Goal: Complete application form: Complete application form

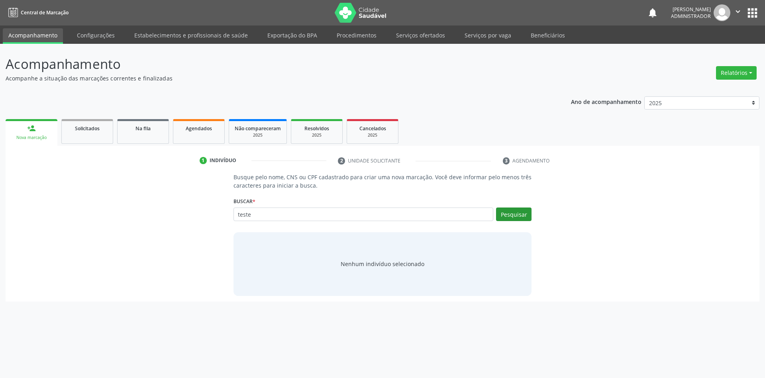
type input "teste"
click at [507, 216] on button "Pesquisar" at bounding box center [513, 215] width 35 height 14
click at [395, 267] on button "Cadastrar novo indivíduo" at bounding box center [380, 272] width 77 height 14
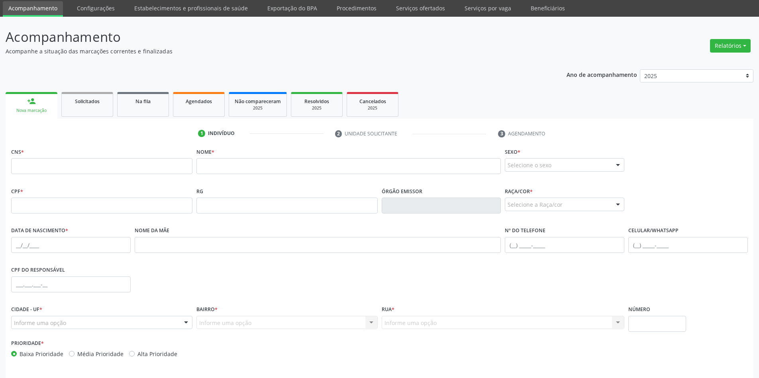
scroll to position [54, 0]
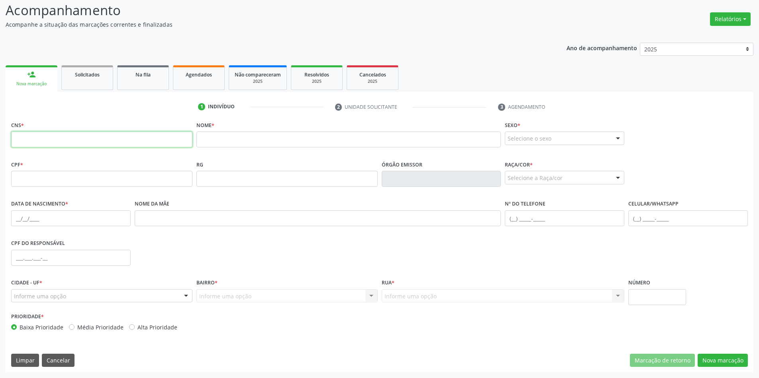
click at [85, 144] on input "text" at bounding box center [101, 140] width 181 height 16
click at [110, 140] on input "text" at bounding box center [101, 140] width 181 height 16
paste input "742 2869 9168 0018"
type input "742 2869 9168 0018"
click at [322, 140] on input "text" at bounding box center [349, 140] width 305 height 16
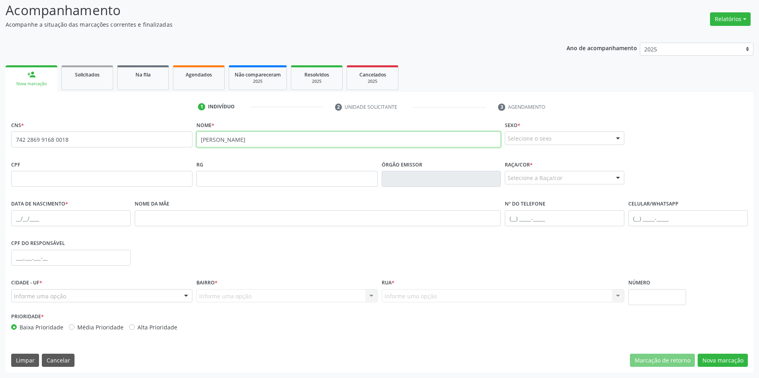
type input "[PERSON_NAME]"
click at [546, 138] on div "Selecione o sexo" at bounding box center [565, 139] width 120 height 14
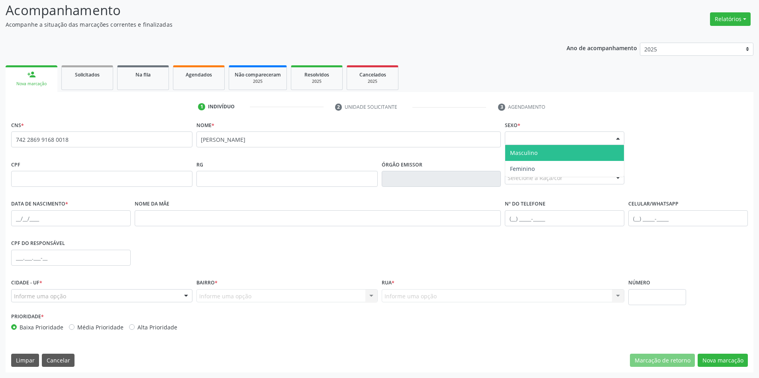
click at [538, 150] on span "Masculino" at bounding box center [564, 153] width 119 height 16
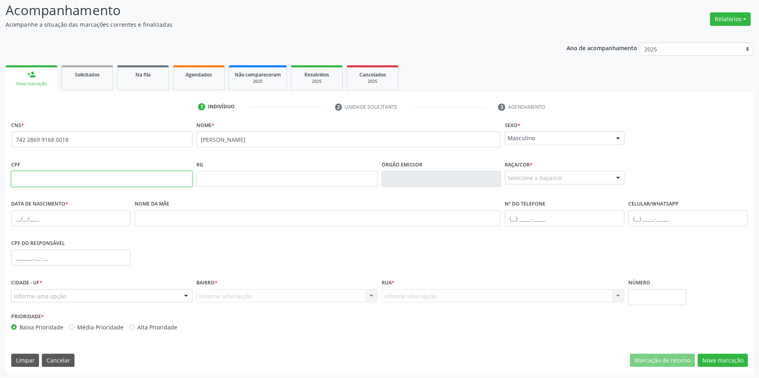
click at [134, 182] on input "text" at bounding box center [101, 179] width 181 height 16
paste input "013.644.475-09"
type input "013.644.475-09"
click at [610, 177] on div "Selecione a Raça/cor" at bounding box center [565, 178] width 120 height 14
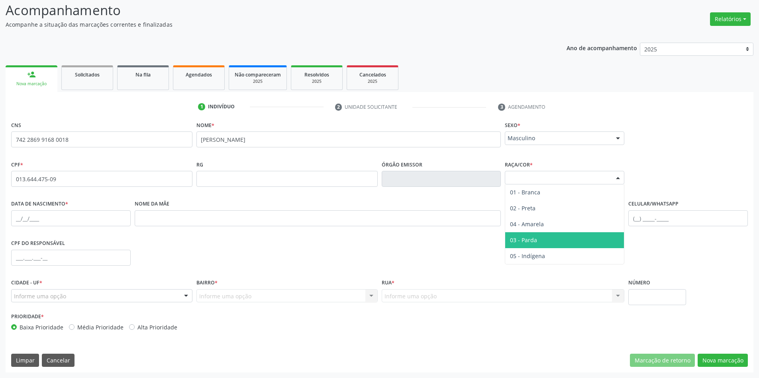
click at [564, 242] on span "03 - Parda" at bounding box center [564, 240] width 119 height 16
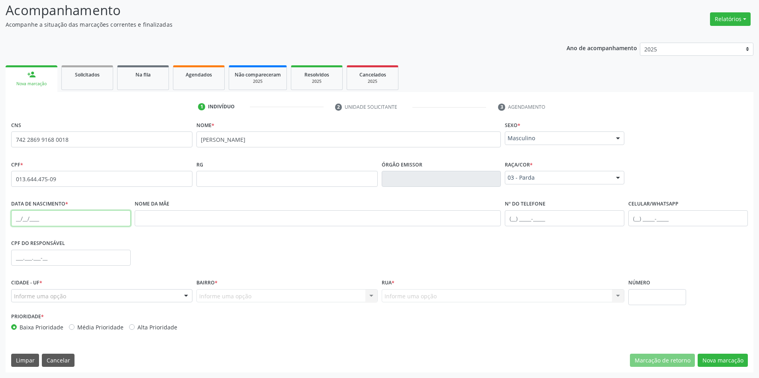
click at [90, 220] on input "text" at bounding box center [71, 218] width 120 height 16
type input "[DATE]"
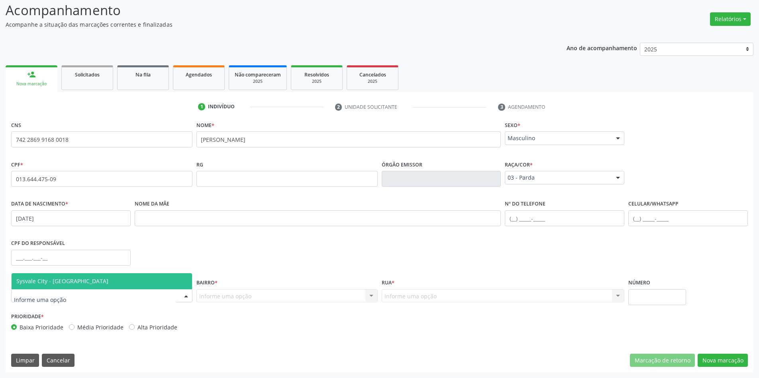
click at [119, 300] on div at bounding box center [101, 296] width 181 height 14
click at [107, 280] on span "Sysvale City - [GEOGRAPHIC_DATA]" at bounding box center [102, 281] width 181 height 16
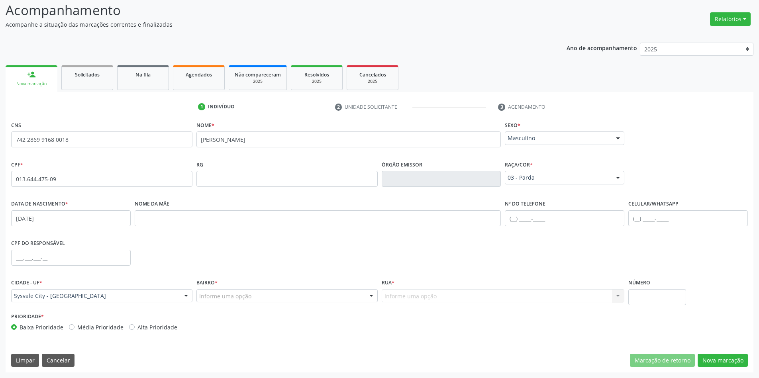
click at [328, 288] on div "Bairro * Informe uma opção Centro Bairro [GEOGRAPHIC_DATA] Centro Poeira Barro …" at bounding box center [287, 290] width 181 height 26
click at [334, 292] on div "Informe uma opção" at bounding box center [287, 296] width 181 height 14
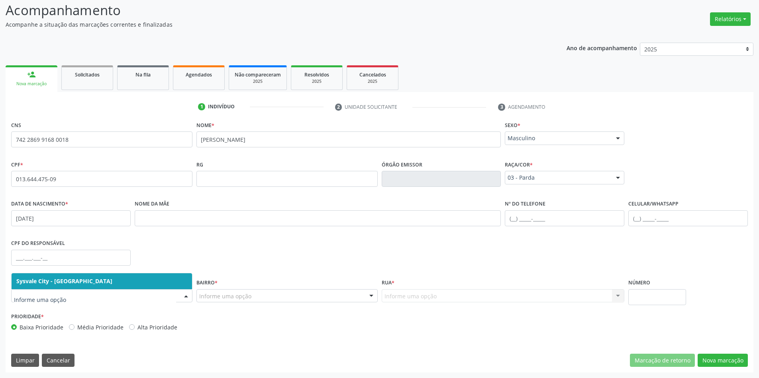
click at [187, 297] on div at bounding box center [186, 297] width 12 height 14
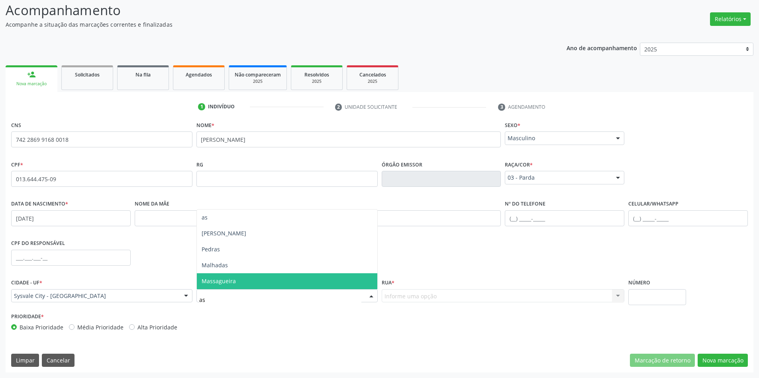
scroll to position [0, 0]
type input "a"
type input "bairro bom"
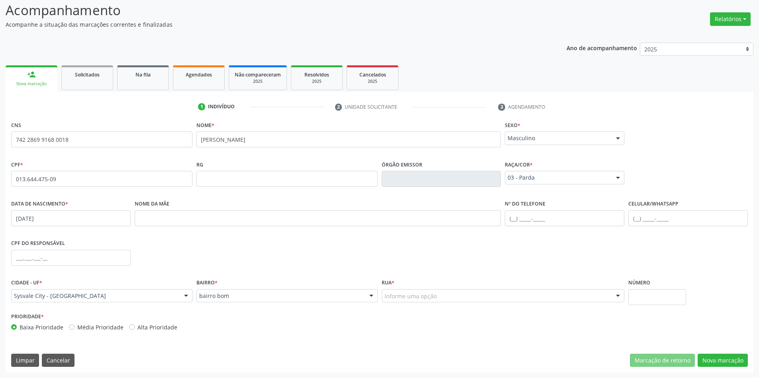
click at [475, 294] on div "Informe uma opção" at bounding box center [503, 296] width 243 height 14
click at [468, 296] on input "text" at bounding box center [497, 300] width 224 height 16
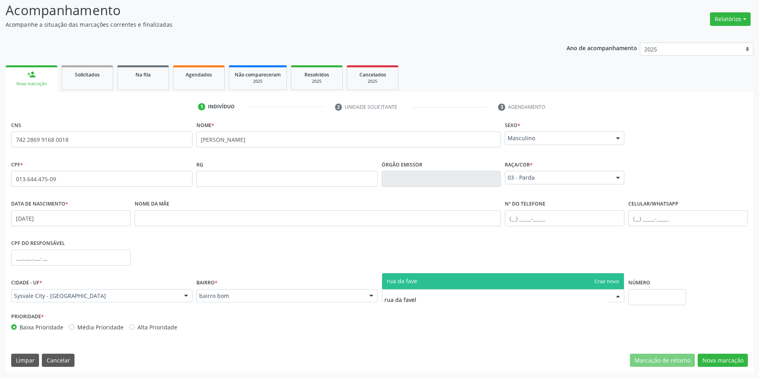
type input "rua da favela"
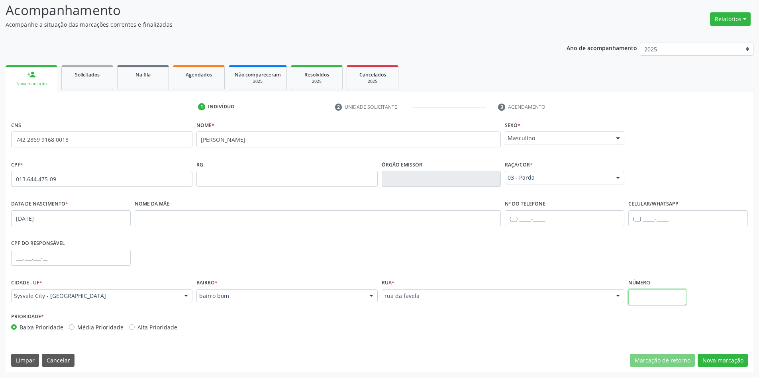
click at [679, 296] on input "text" at bounding box center [658, 297] width 58 height 16
type input "2"
click at [138, 327] on label "Alta Prioridade" at bounding box center [158, 327] width 40 height 8
click at [129, 327] on input "Alta Prioridade" at bounding box center [132, 326] width 6 height 7
radio input "true"
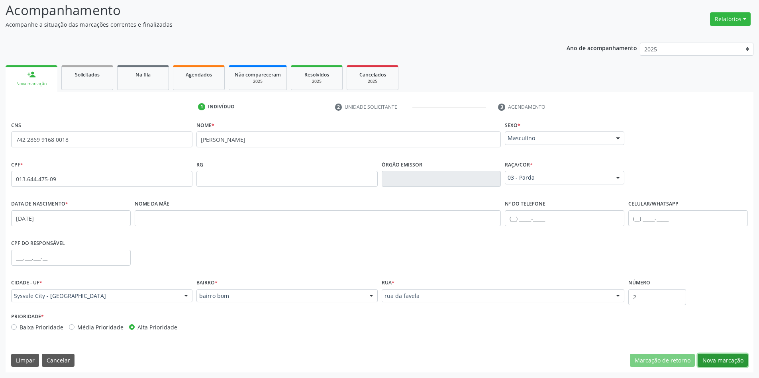
click at [743, 358] on button "Nova marcação" at bounding box center [723, 361] width 50 height 14
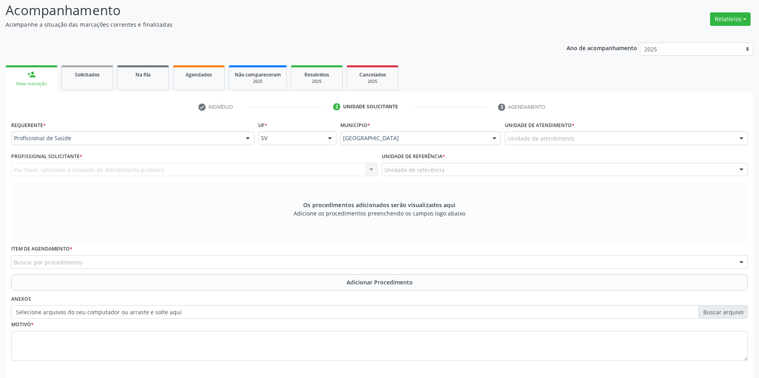
scroll to position [89, 0]
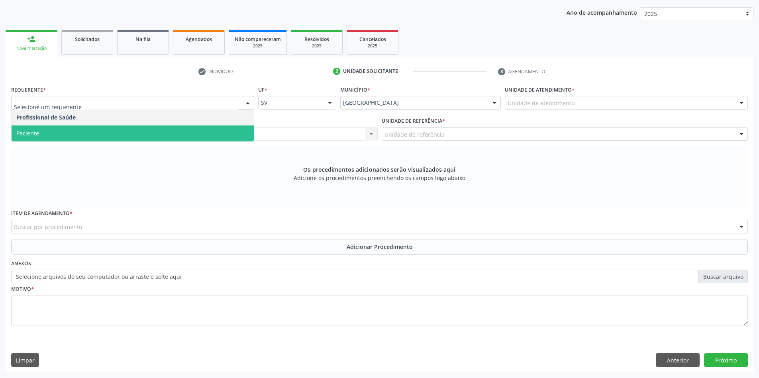
click at [69, 135] on span "Paciente" at bounding box center [133, 134] width 242 height 16
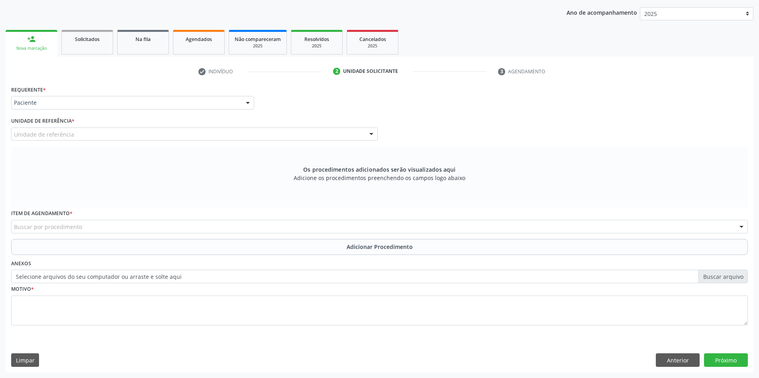
click at [291, 129] on div "Unidade de referência" at bounding box center [194, 135] width 367 height 14
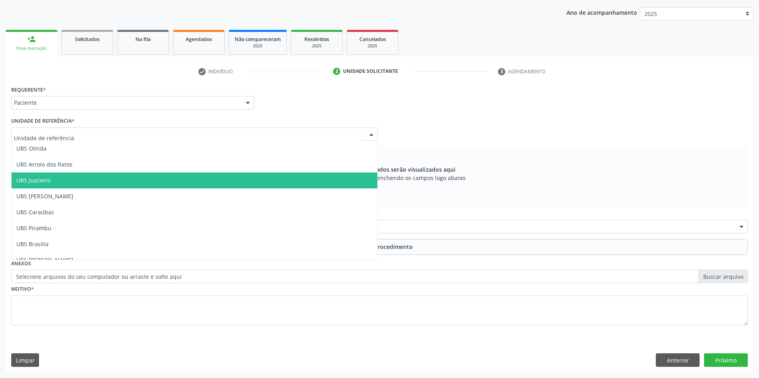
click at [63, 181] on span "UBS Juazeiro" at bounding box center [195, 181] width 366 height 16
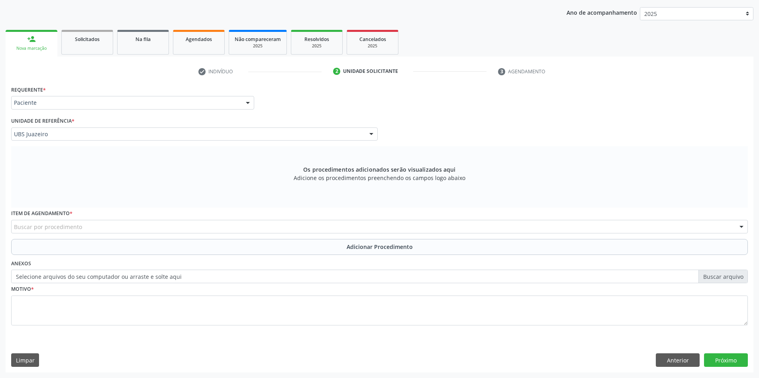
click at [240, 226] on div "Buscar por procedimento" at bounding box center [379, 227] width 737 height 14
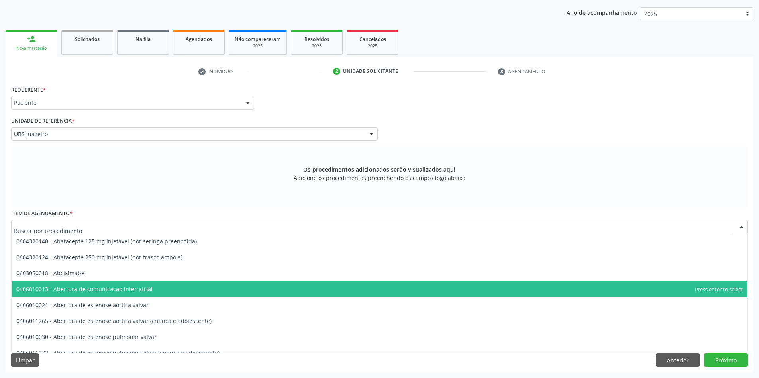
click at [107, 287] on span "0406010013 - Abertura de comunicacao inter-atrial" at bounding box center [84, 289] width 136 height 8
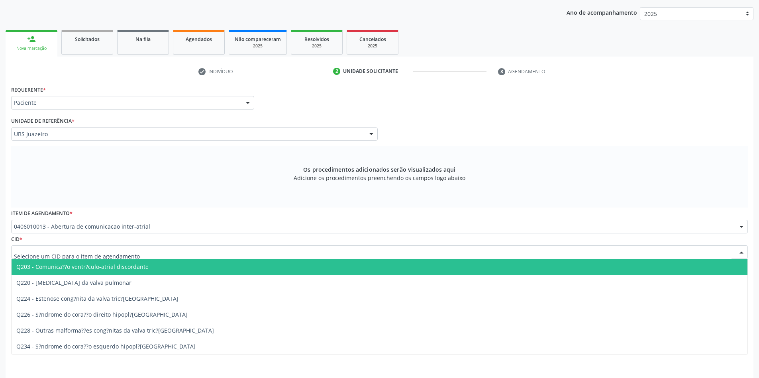
click at [213, 248] on div at bounding box center [379, 253] width 737 height 14
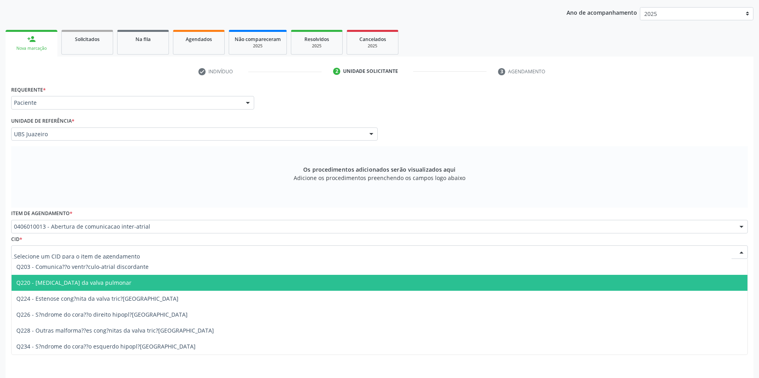
click at [164, 290] on span "Q220 - [MEDICAL_DATA] da valva pulmonar" at bounding box center [380, 283] width 736 height 16
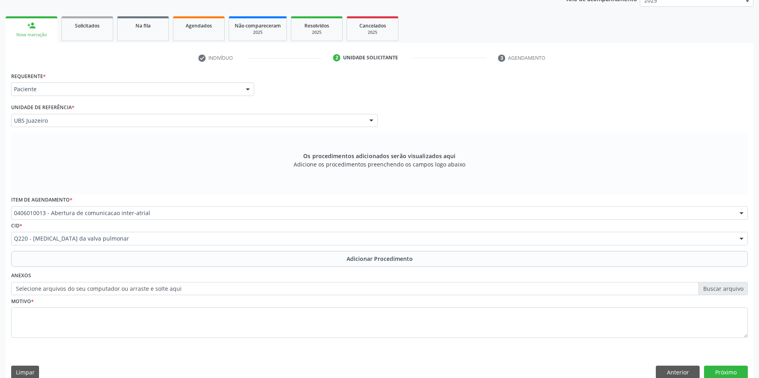
scroll to position [115, 0]
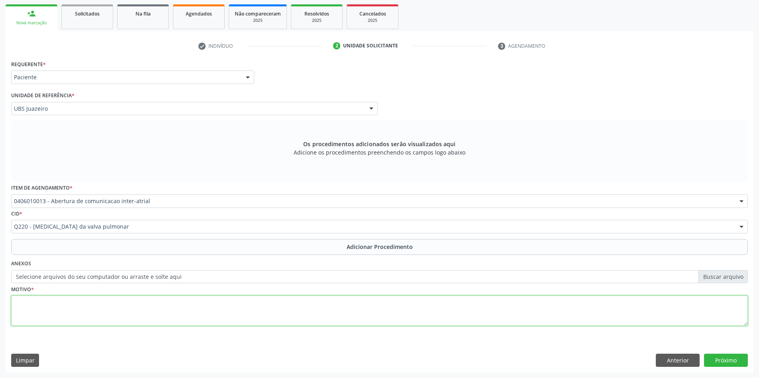
click at [166, 296] on textarea at bounding box center [379, 311] width 737 height 30
type textarea "top"
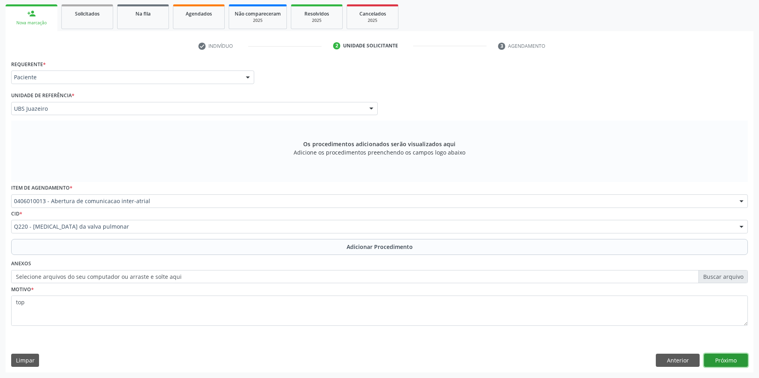
click at [730, 364] on button "Próximo" at bounding box center [726, 361] width 44 height 14
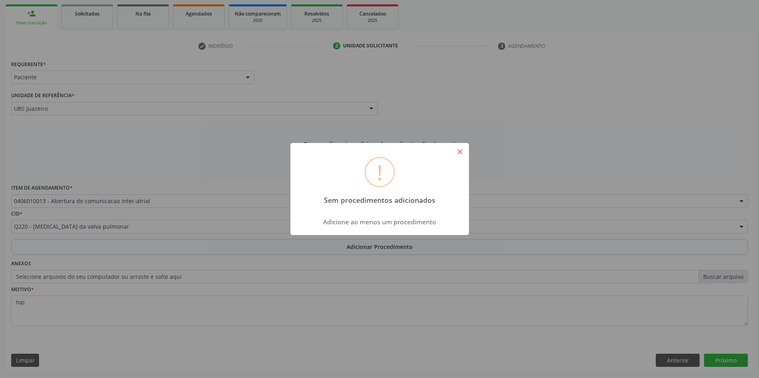
click at [464, 154] on button "×" at bounding box center [461, 152] width 14 height 14
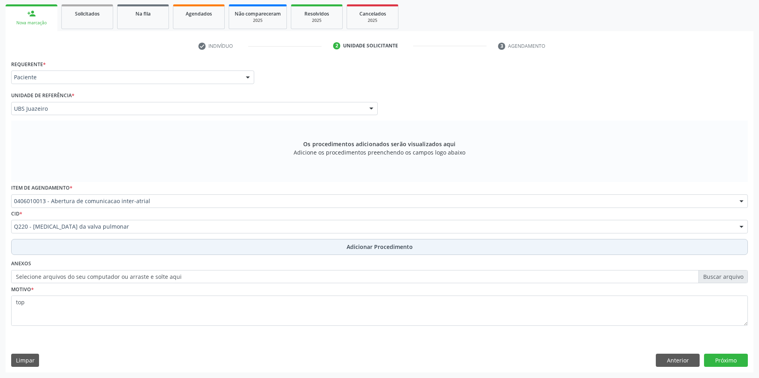
click at [359, 249] on span "Adicionar Procedimento" at bounding box center [380, 247] width 66 height 8
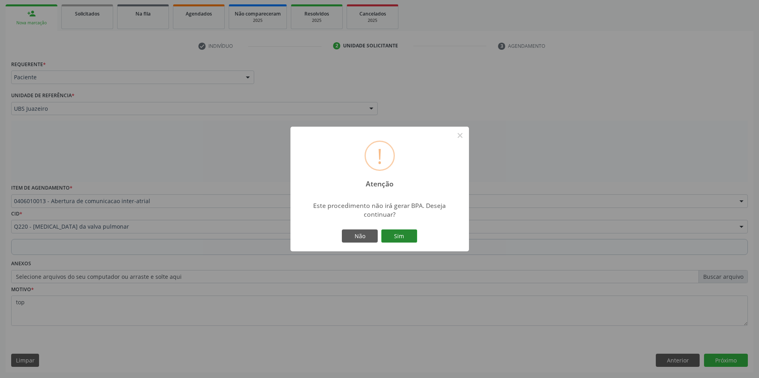
click at [395, 239] on button "Sim" at bounding box center [400, 237] width 36 height 14
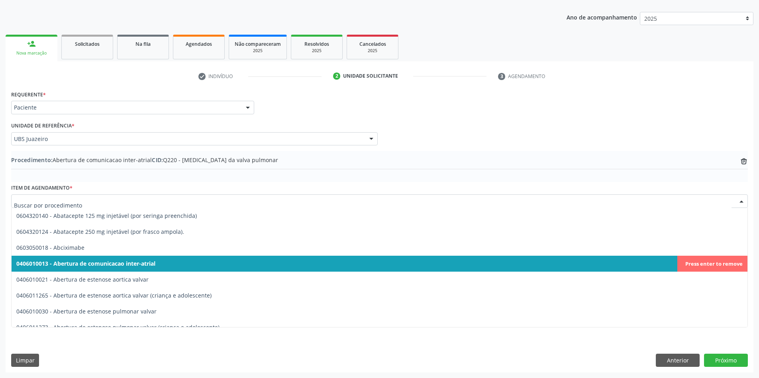
click at [245, 200] on input "text" at bounding box center [373, 205] width 718 height 16
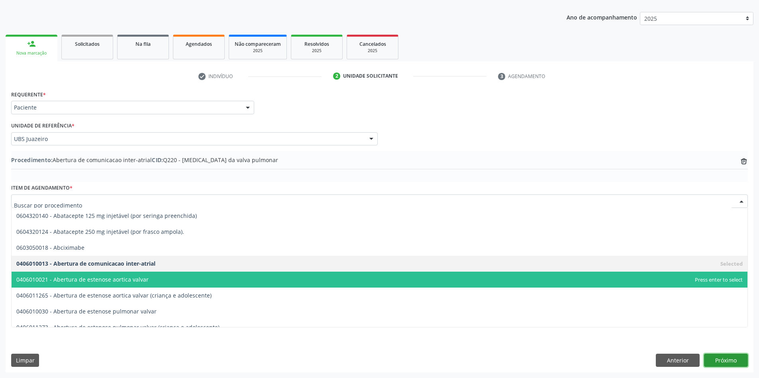
click at [737, 356] on button "Próximo" at bounding box center [726, 361] width 44 height 14
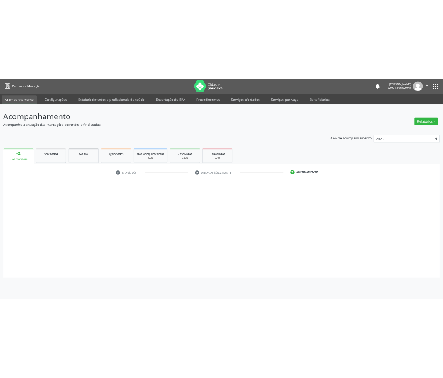
scroll to position [0, 0]
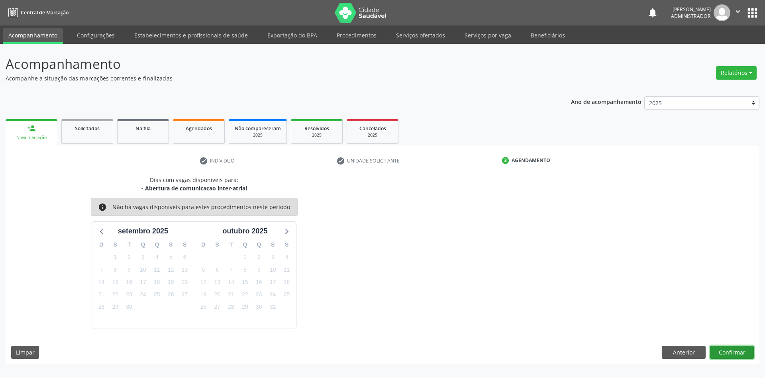
click at [736, 349] on button "Confirmar" at bounding box center [732, 353] width 44 height 14
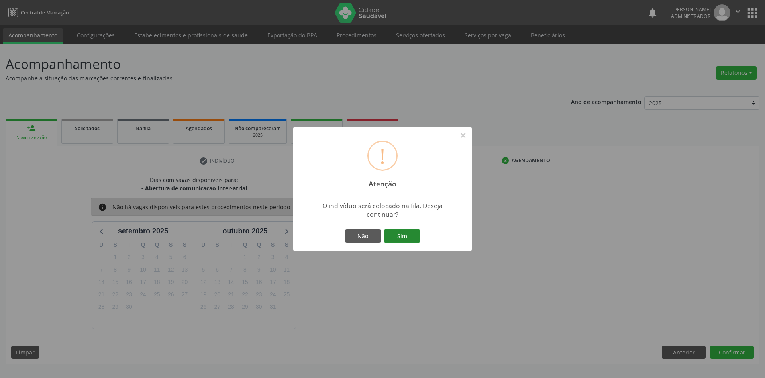
click at [403, 236] on button "Sim" at bounding box center [402, 237] width 36 height 14
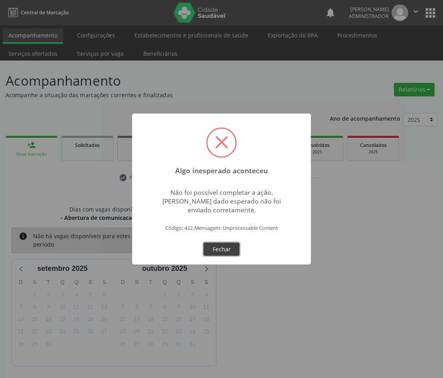
click at [231, 248] on button "Fechar" at bounding box center [221, 250] width 36 height 14
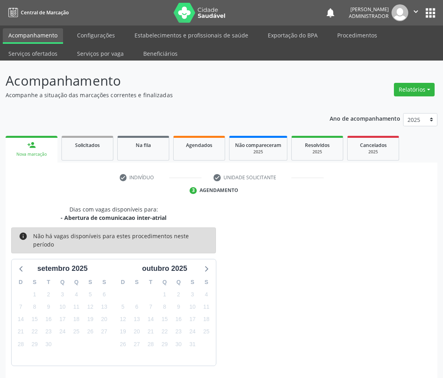
scroll to position [21, 0]
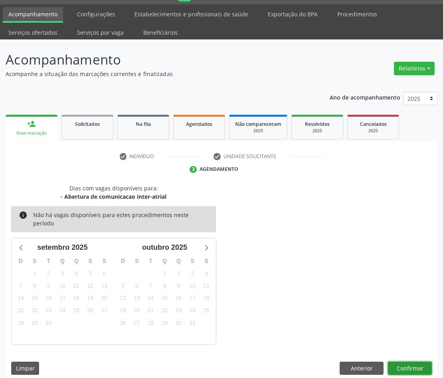
click at [413, 362] on button "Confirmar" at bounding box center [409, 369] width 44 height 14
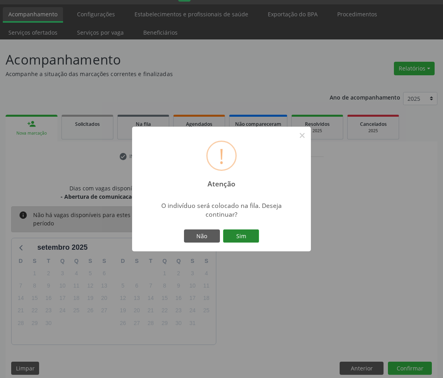
click at [247, 238] on button "Sim" at bounding box center [241, 237] width 36 height 14
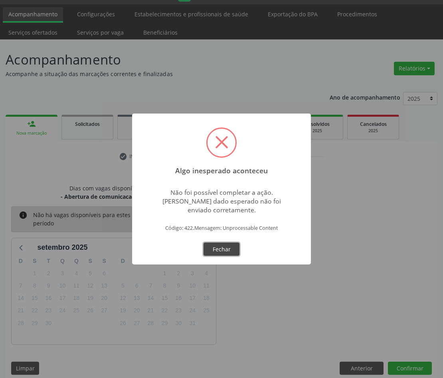
drag, startPoint x: 224, startPoint y: 247, endPoint x: 262, endPoint y: 269, distance: 43.8
click at [224, 248] on button "Fechar" at bounding box center [221, 250] width 36 height 14
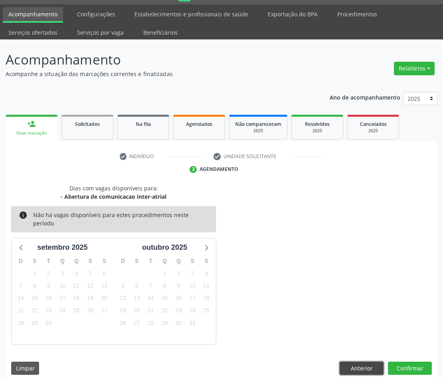
click at [374, 362] on button "Anterior" at bounding box center [361, 369] width 44 height 14
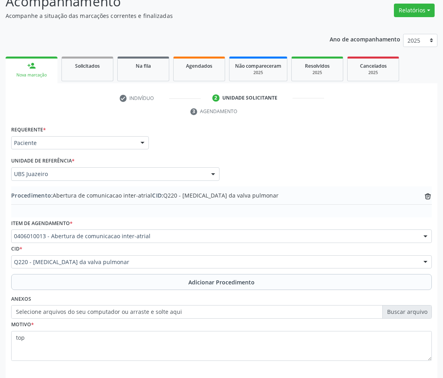
scroll to position [115, 0]
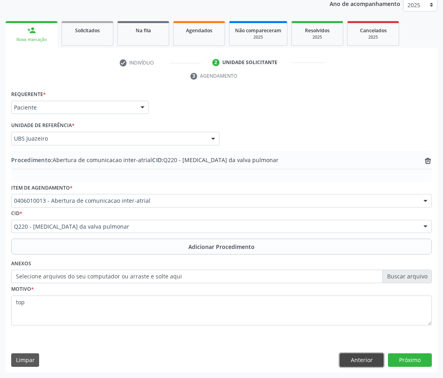
click at [358, 365] on button "Anterior" at bounding box center [361, 361] width 44 height 14
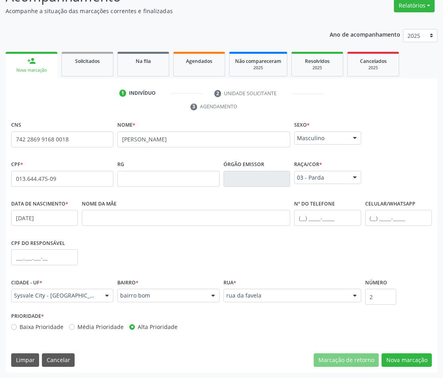
scroll to position [84, 0]
